Goal: Transaction & Acquisition: Obtain resource

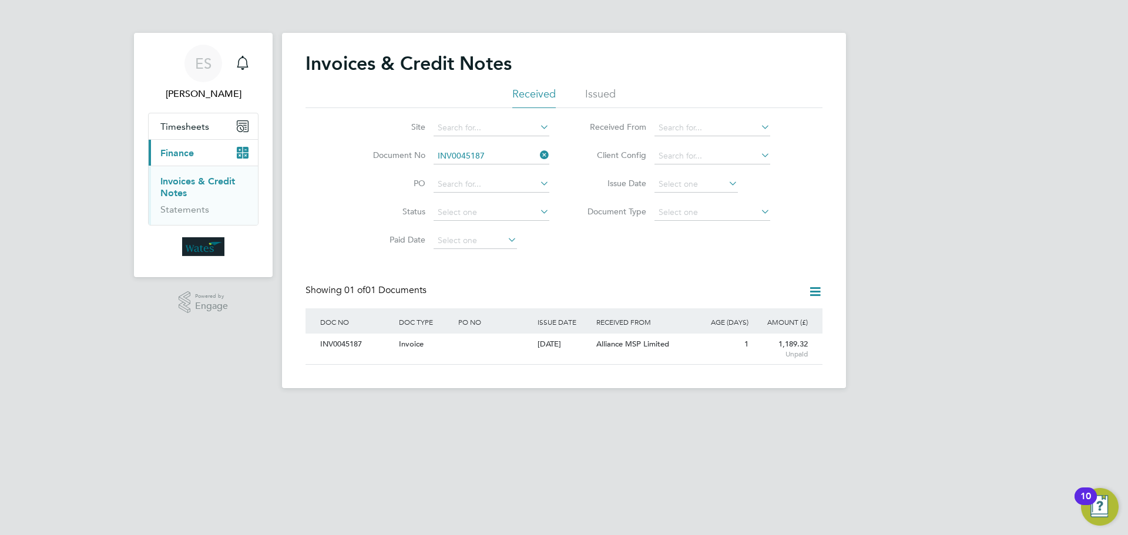
scroll to position [22, 99]
click at [537, 157] on icon at bounding box center [537, 155] width 0 height 16
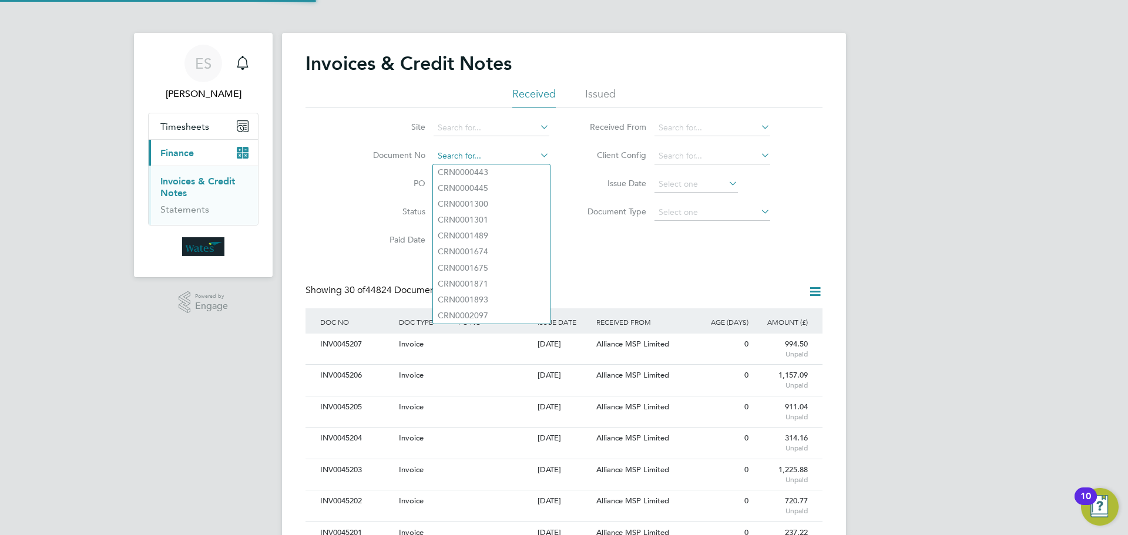
scroll to position [0, 0]
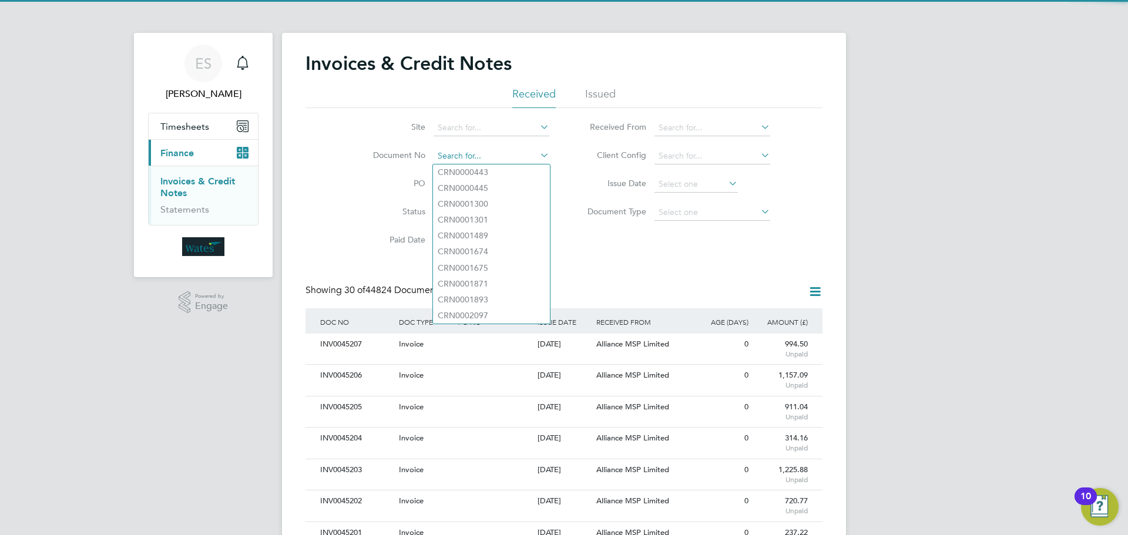
paste input "INV0045175"
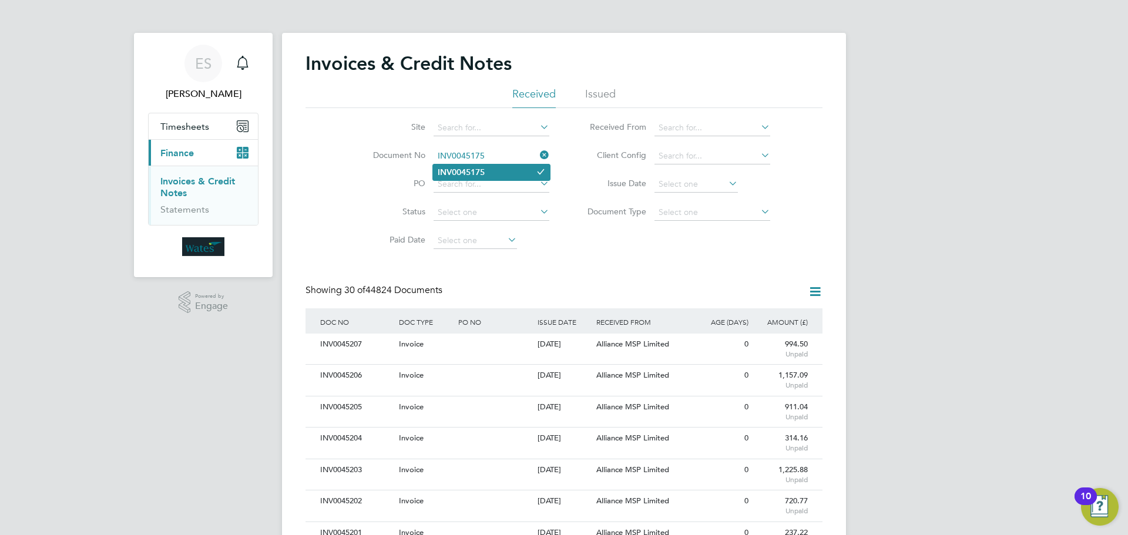
type input "INV0045175"
drag, startPoint x: 527, startPoint y: 171, endPoint x: 521, endPoint y: 175, distance: 6.8
click at [527, 172] on li "INV0045175" at bounding box center [491, 172] width 117 height 16
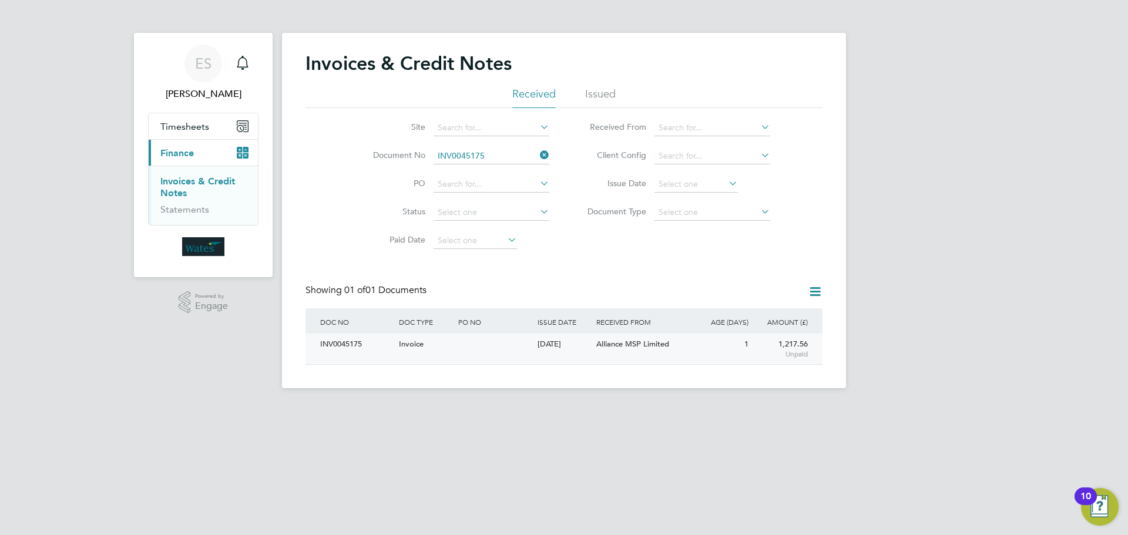
click at [351, 350] on div "INV0045175" at bounding box center [356, 345] width 79 height 22
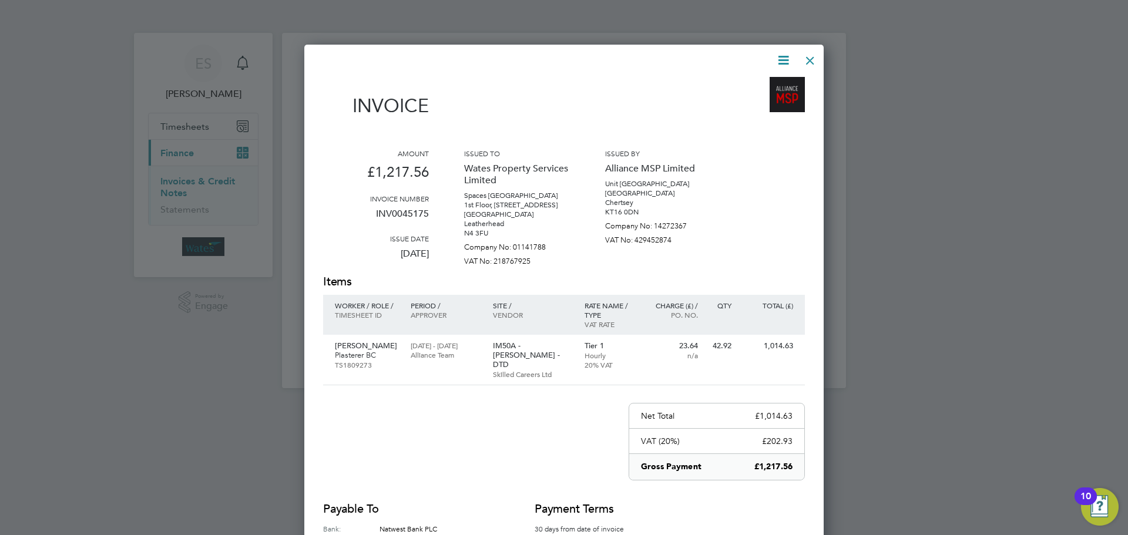
click at [779, 53] on icon at bounding box center [783, 60] width 15 height 15
click at [763, 82] on li "Download Invoice" at bounding box center [747, 88] width 81 height 16
click at [815, 58] on div at bounding box center [809, 57] width 21 height 21
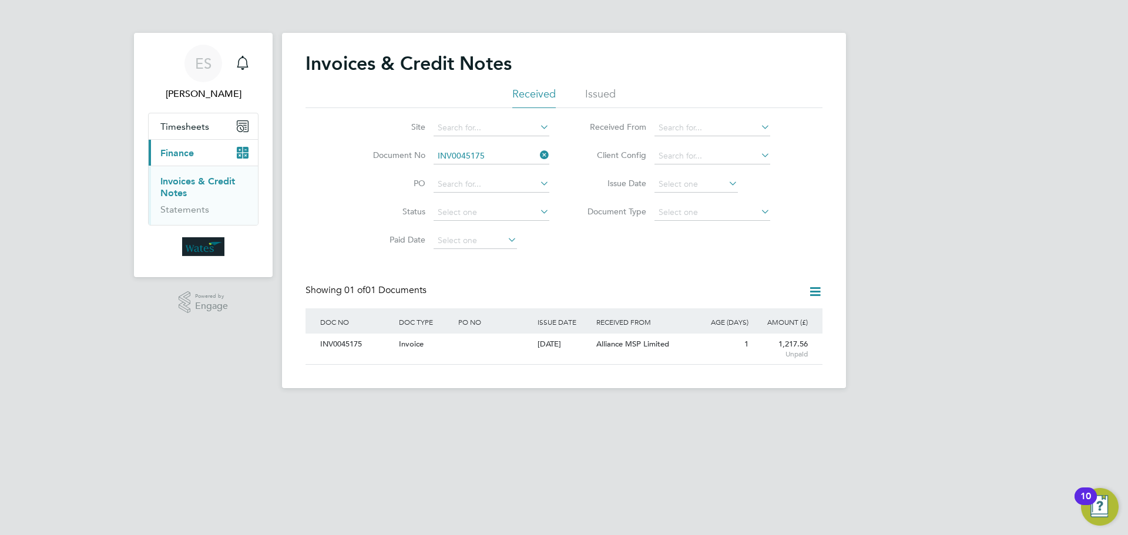
click at [537, 150] on icon at bounding box center [537, 155] width 0 height 16
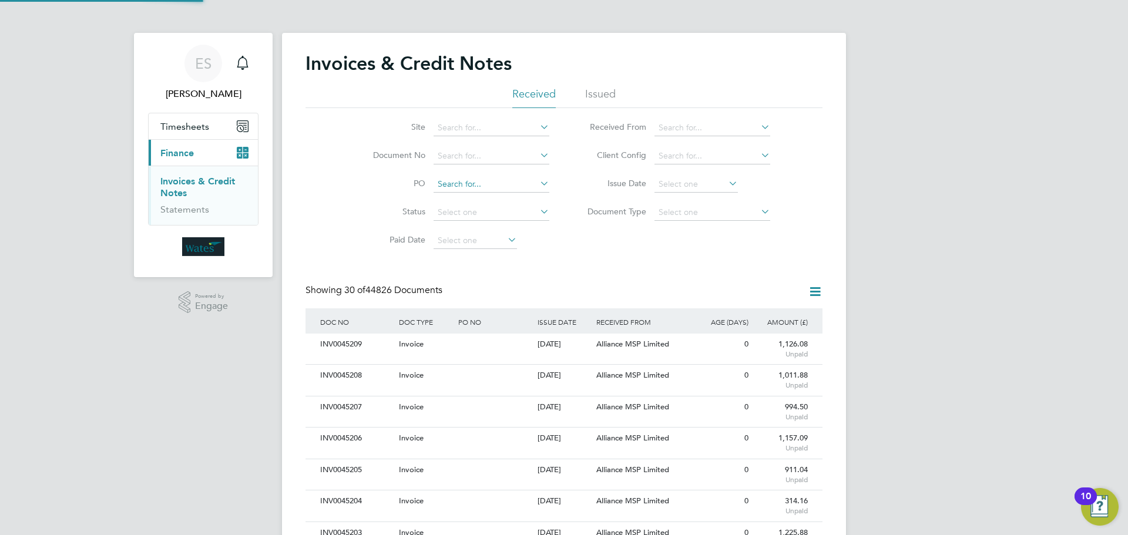
scroll to position [22, 99]
